Goal: Find specific page/section: Find specific page/section

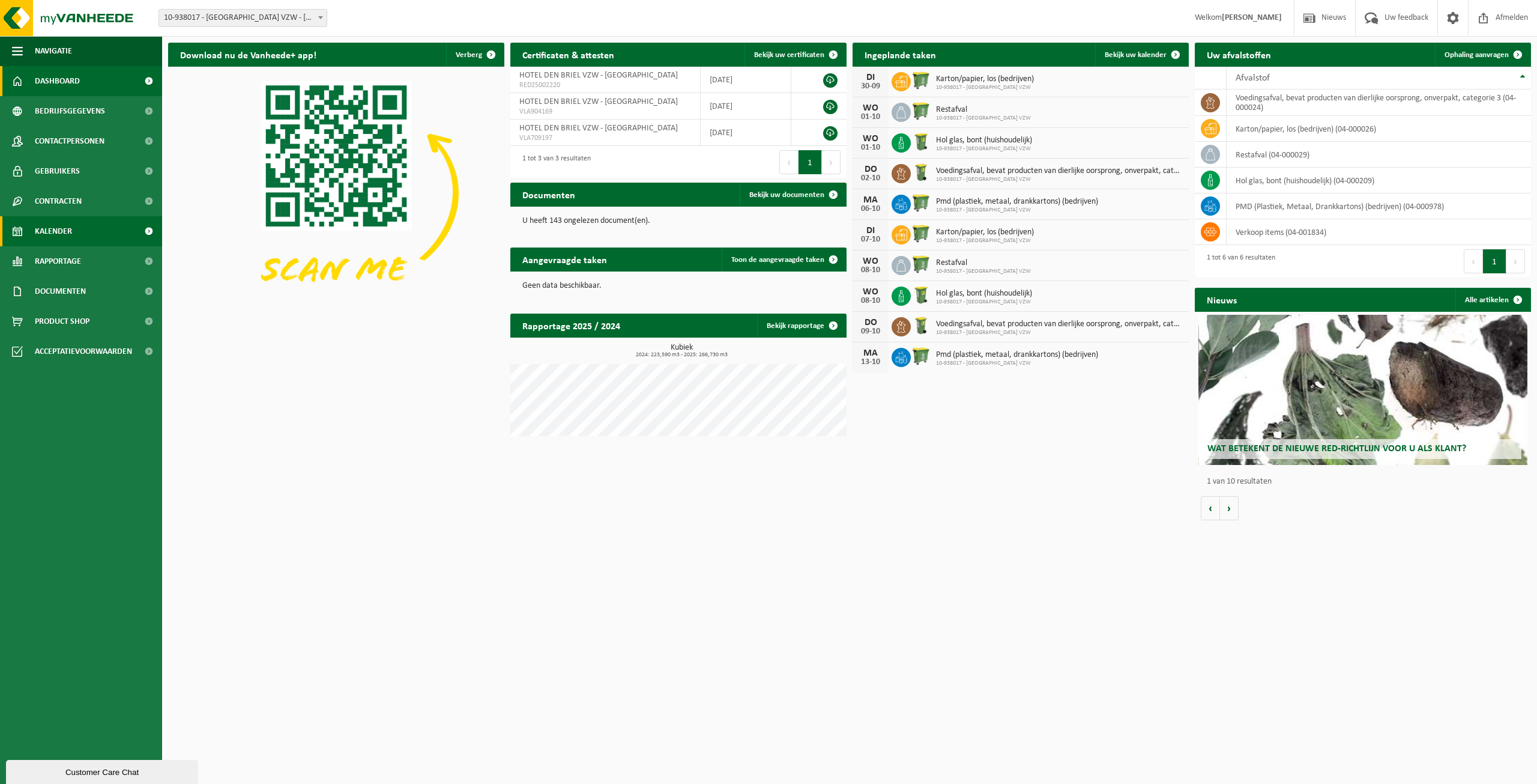
click at [64, 226] on span "Kalender" at bounding box center [53, 231] width 37 height 30
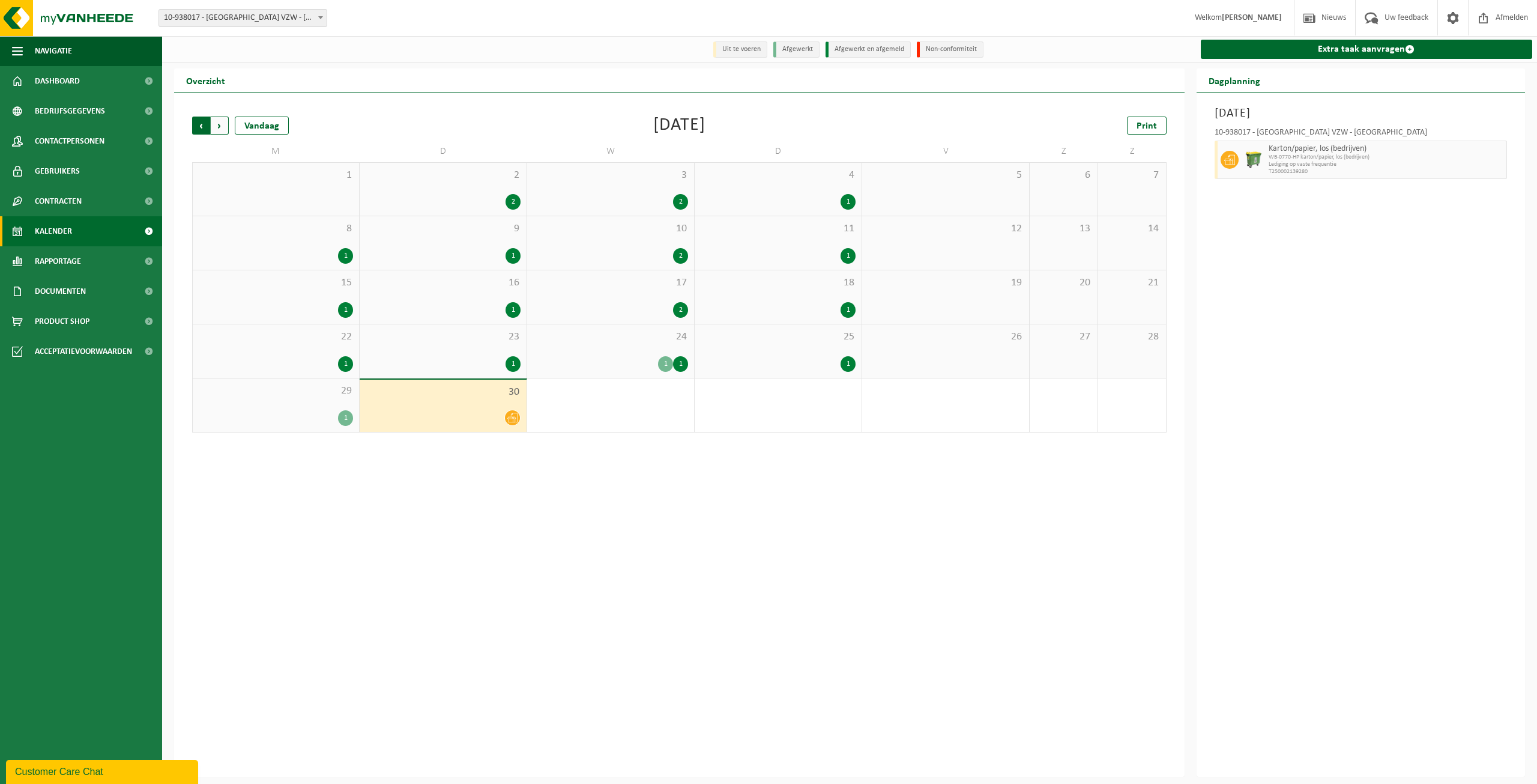
click at [219, 131] on span "Volgende" at bounding box center [220, 125] width 18 height 18
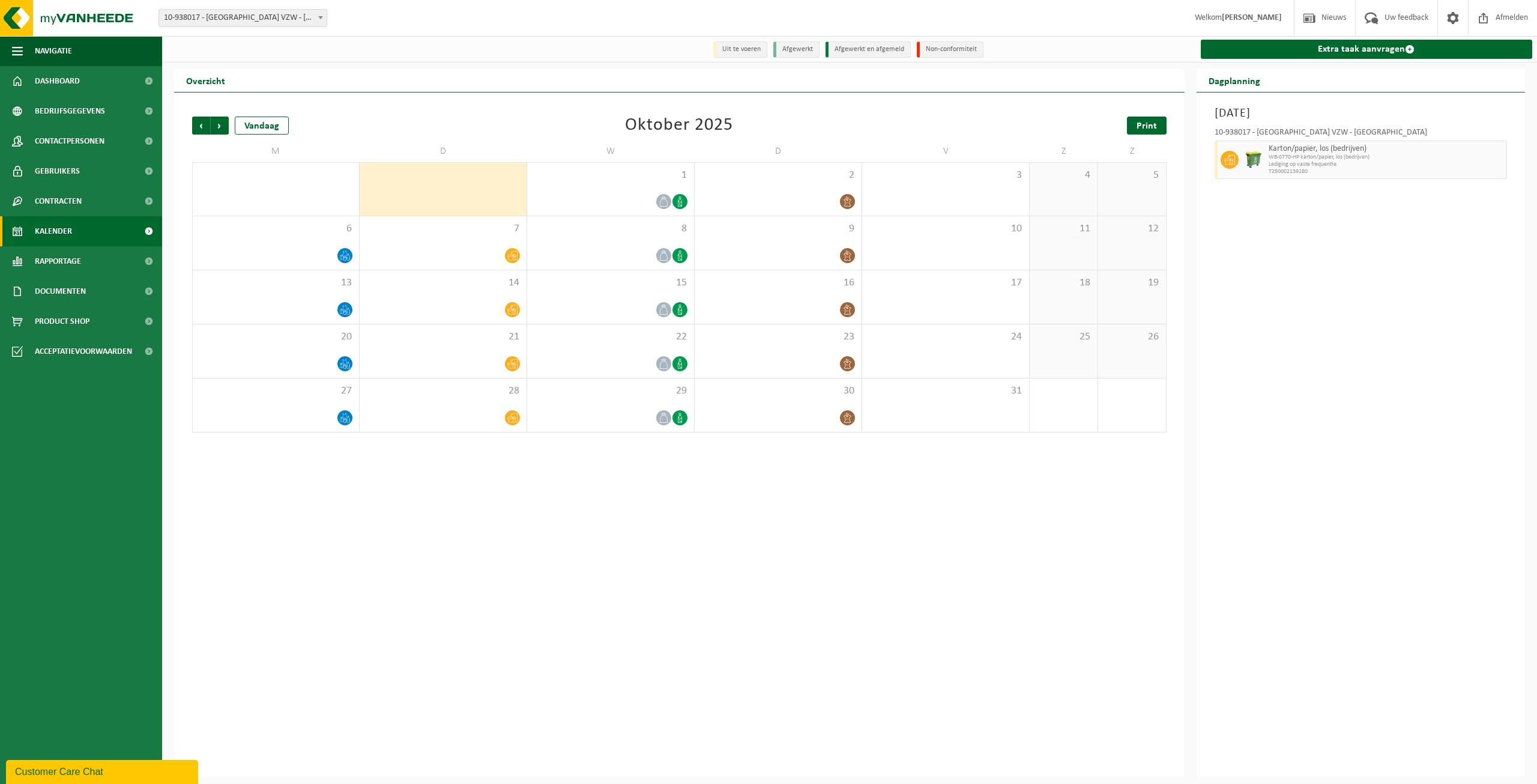
click at [1148, 125] on span "Print" at bounding box center [1147, 126] width 20 height 10
